Goal: Information Seeking & Learning: Learn about a topic

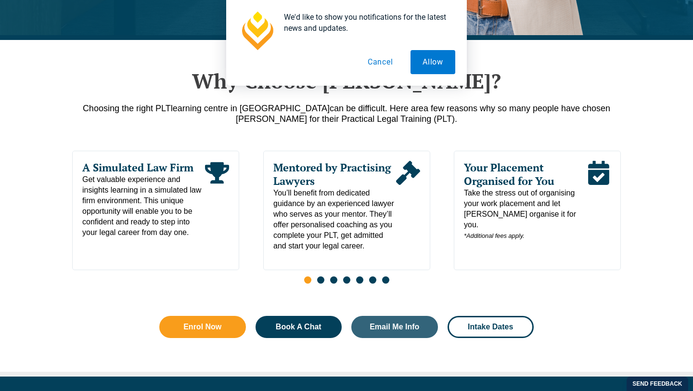
scroll to position [450, 0]
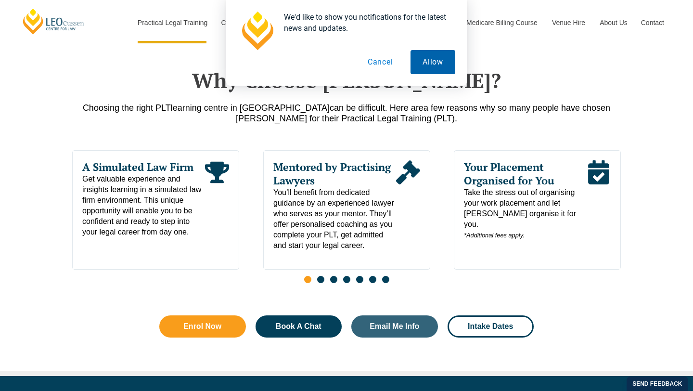
click at [429, 59] on button "Allow" at bounding box center [433, 62] width 45 height 24
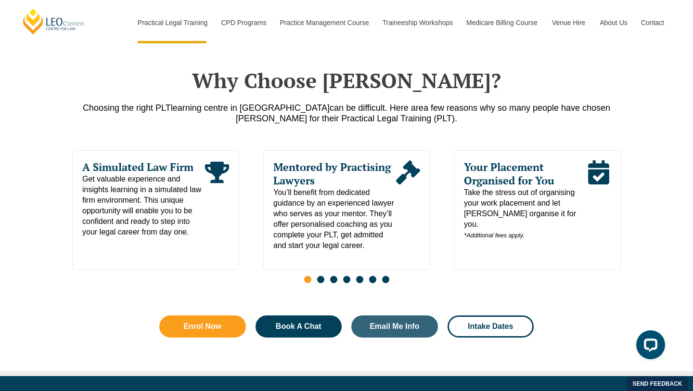
scroll to position [0, 0]
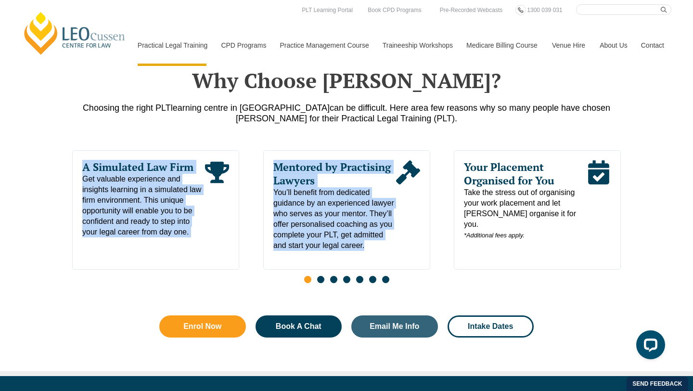
drag, startPoint x: 448, startPoint y: 273, endPoint x: 262, endPoint y: 271, distance: 185.8
click at [265, 271] on div "Learn Your Way With more than 10 intakes throughout the year and a range of lea…" at bounding box center [346, 219] width 549 height 139
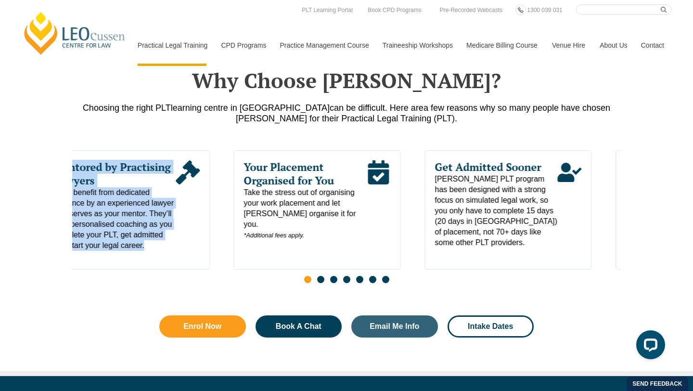
click at [176, 208] on div "Read More" at bounding box center [188, 205] width 24 height 90
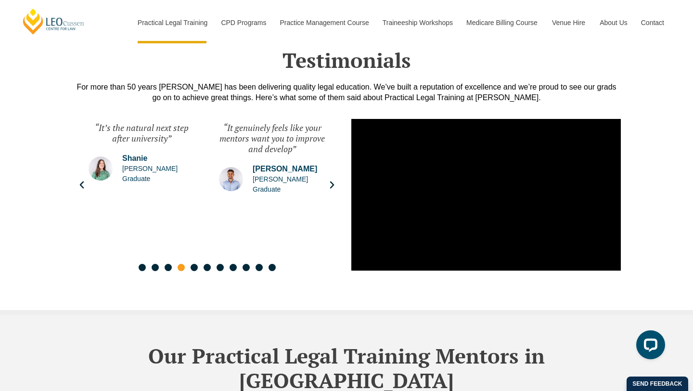
scroll to position [2303, 0]
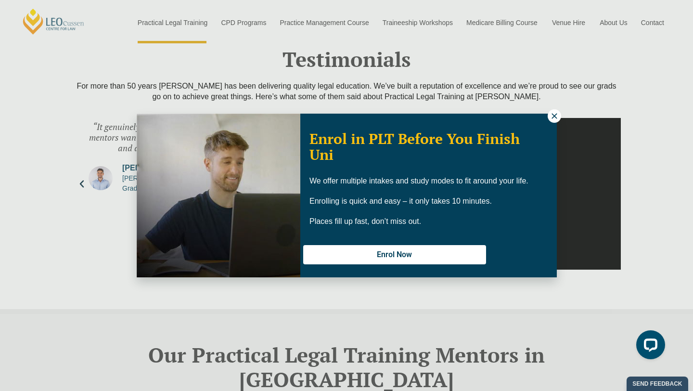
click at [553, 115] on icon at bounding box center [554, 115] width 5 height 5
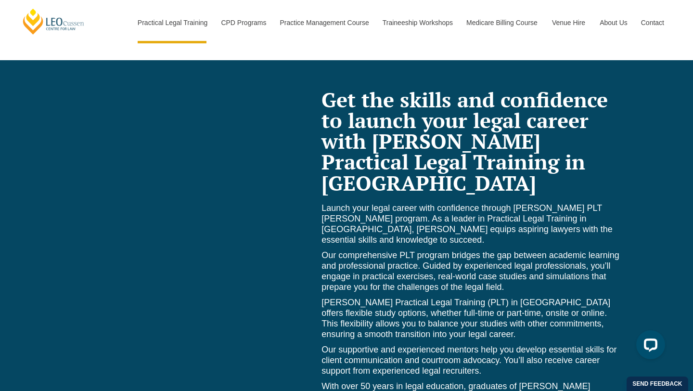
scroll to position [4017, 0]
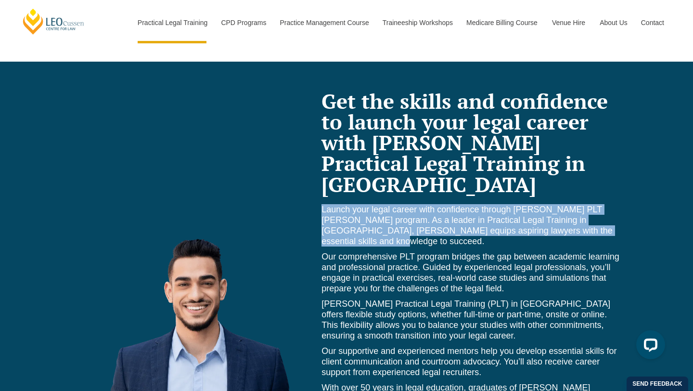
drag, startPoint x: 322, startPoint y: 160, endPoint x: 614, endPoint y: 183, distance: 292.5
click at [614, 204] on p "Launch your legal career with confidence through [PERSON_NAME] PLT [PERSON_NAME…" at bounding box center [471, 225] width 299 height 42
copy p "Launch your legal career with confidence through [PERSON_NAME] PLT [PERSON_NAME…"
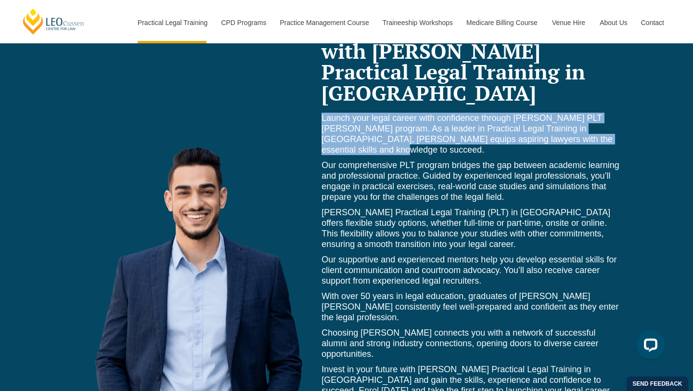
scroll to position [4152, 0]
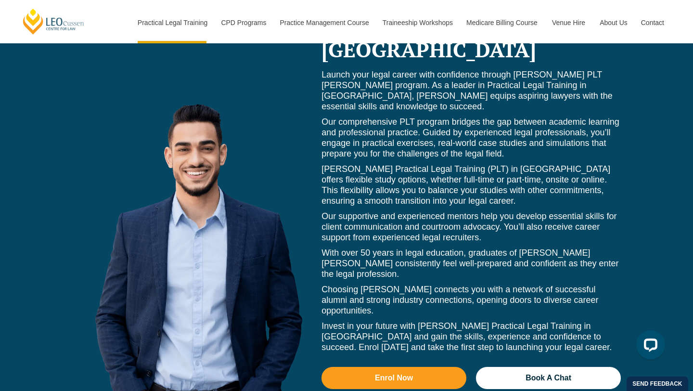
click at [488, 211] on p "Our supportive and experienced mentors help you develop essential skills for cl…" at bounding box center [471, 227] width 299 height 32
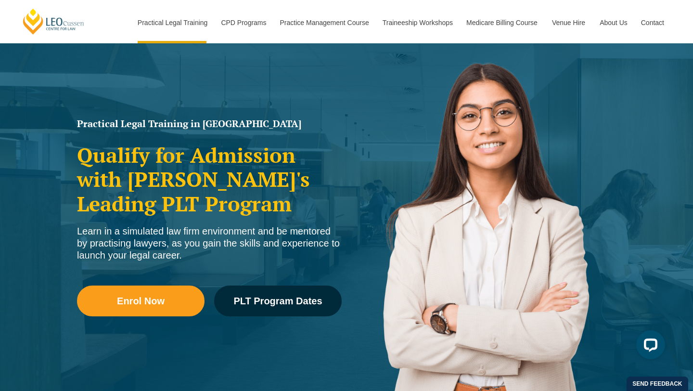
scroll to position [62, 0]
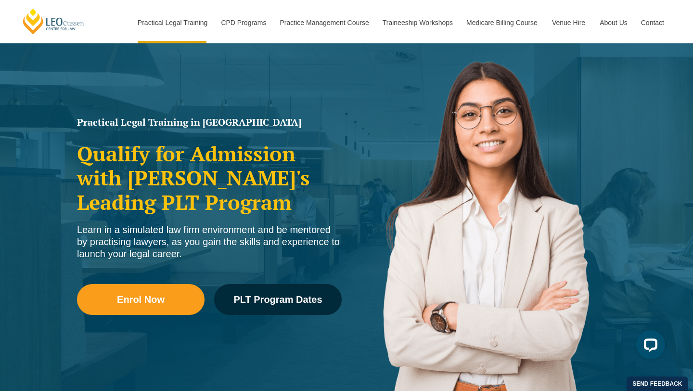
drag, startPoint x: 77, startPoint y: 232, endPoint x: 182, endPoint y: 254, distance: 107.1
click at [182, 254] on div "Learn in a simulated law firm environment and be mentored by practising lawyers…" at bounding box center [209, 242] width 265 height 36
copy div "Learn in a simulated law firm environment and be mentored by practising lawyers…"
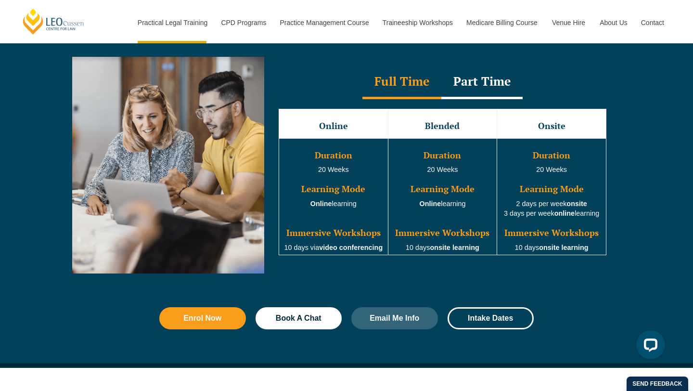
scroll to position [888, 0]
